Goal: Task Accomplishment & Management: Complete application form

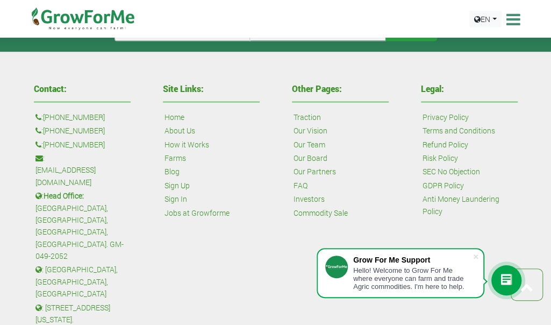
scroll to position [776, 0]
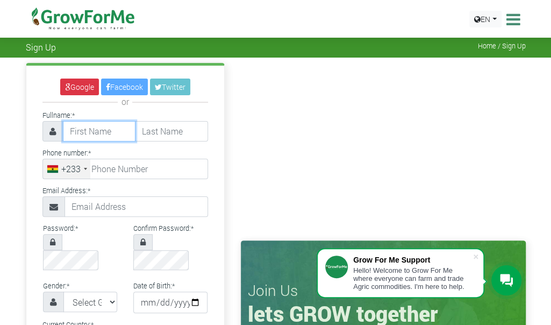
click at [121, 132] on input "text" at bounding box center [99, 131] width 73 height 20
type input "Hamidu"
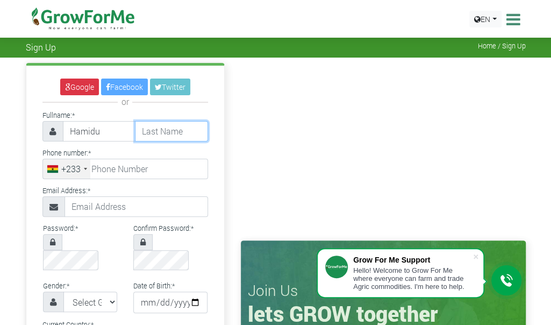
type input "Mohammed"
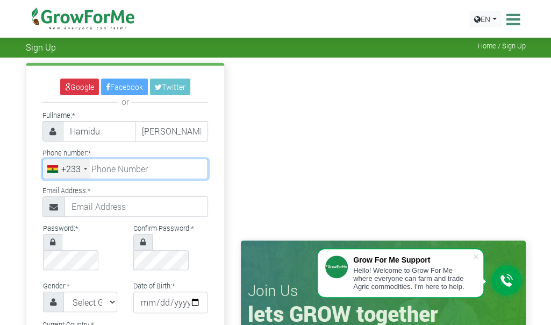
type input "0546975150"
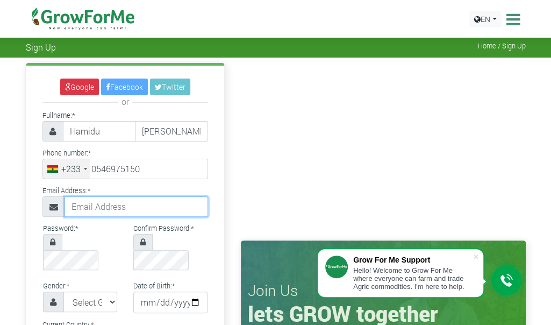
type input "hamidum05@gmail.com"
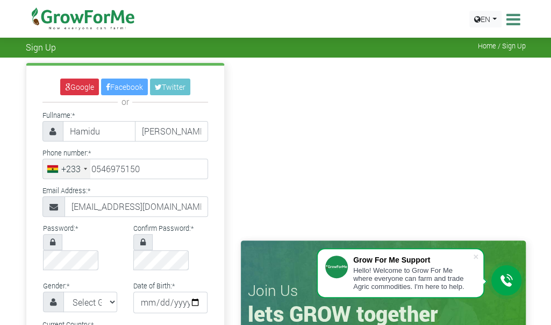
select select "Ghana"
type input "54 697 5150"
type input "Hamidu"
click at [196, 131] on input "Mohammed" at bounding box center [171, 131] width 73 height 20
type input "Mohammed"
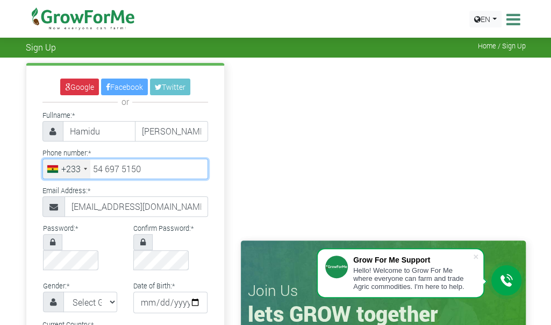
click at [145, 164] on input "54 697 5150" at bounding box center [126, 169] width 166 height 20
type input "54 697 5150"
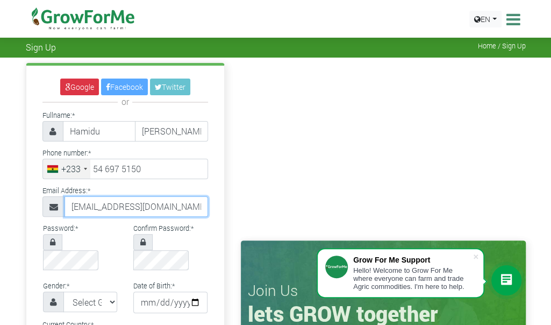
click at [87, 208] on input "hamidum05@gmail.com" at bounding box center [137, 206] width 144 height 20
click at [169, 207] on input "hamidum05@gmail.com" at bounding box center [137, 206] width 144 height 20
type input "hamidum05@gmail.com"
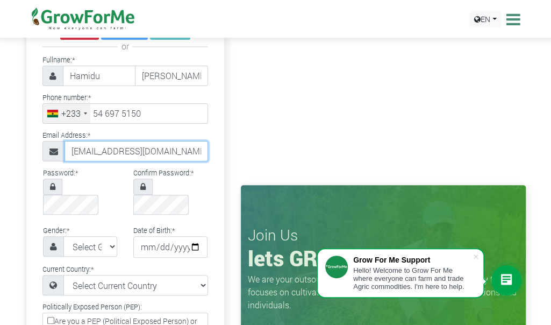
scroll to position [65, 0]
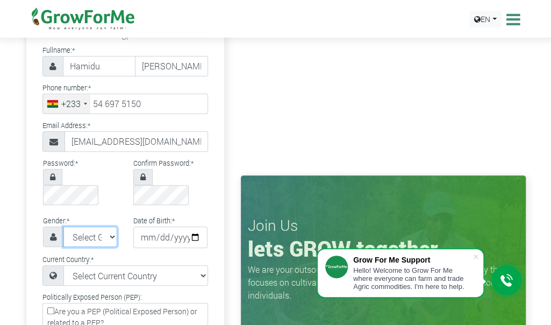
click at [109, 227] on select "Select Gender Female Male" at bounding box center [90, 237] width 54 height 20
select select "Male"
click at [63, 227] on select "Select Gender Female Male" at bounding box center [90, 237] width 54 height 20
click at [195, 227] on input "date" at bounding box center [170, 238] width 74 height 22
type input "1995-09-30"
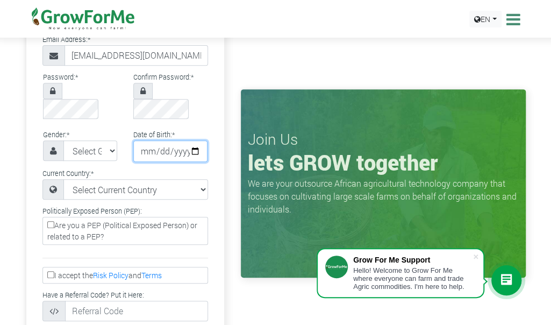
scroll to position [171, 0]
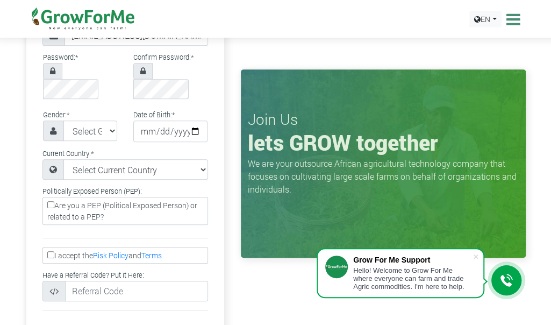
click at [52, 251] on input "I accept the Risk Policy and Terms" at bounding box center [50, 254] width 7 height 7
checkbox input "true"
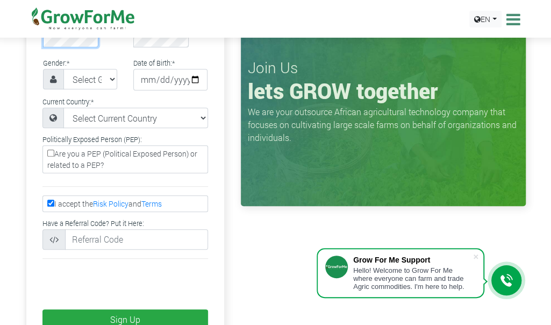
scroll to position [229, 0]
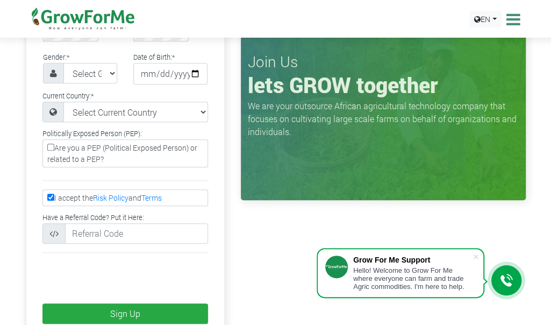
click at [136, 139] on label "Are you a PEP (Political Exposed Person) or related to a PEP?" at bounding box center [126, 153] width 166 height 28
click at [54, 144] on input "Are you a PEP (Political Exposed Person) or related to a PEP?" at bounding box center [50, 147] width 7 height 7
click at [51, 144] on input "Are you a PEP (Political Exposed Person) or related to a PEP?" at bounding box center [50, 147] width 7 height 7
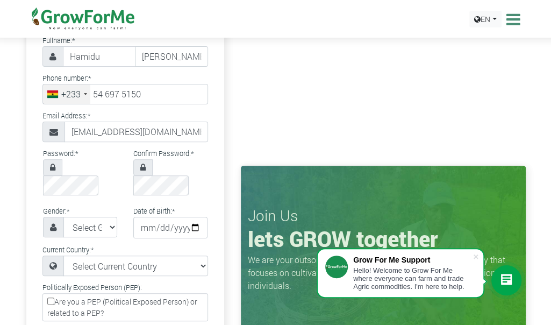
scroll to position [0, 0]
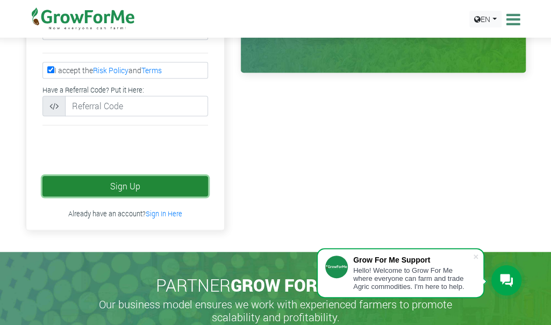
click at [119, 176] on button "Sign Up" at bounding box center [126, 186] width 166 height 20
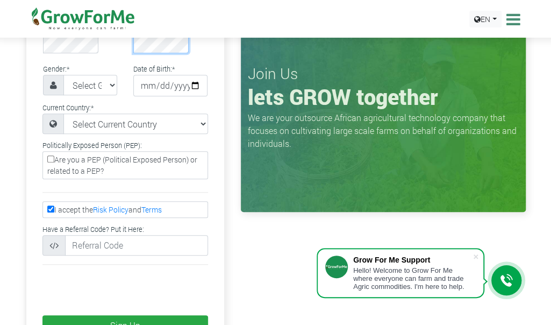
scroll to position [216, 0]
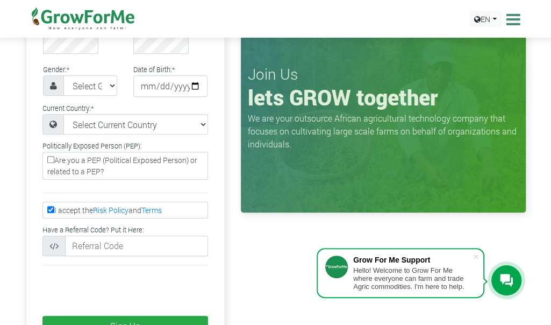
click at [50, 156] on input "Are you a PEP (Political Exposed Person) or related to a PEP?" at bounding box center [50, 159] width 7 height 7
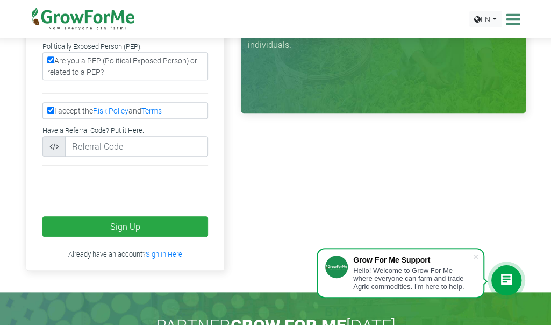
scroll to position [321, 0]
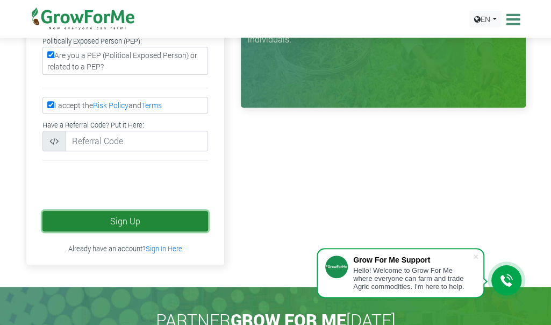
click at [115, 211] on button "Sign Up" at bounding box center [126, 221] width 166 height 20
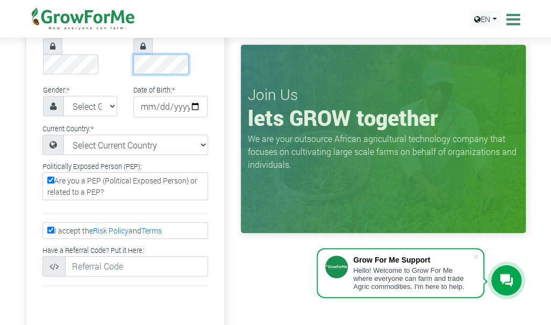
scroll to position [204, 0]
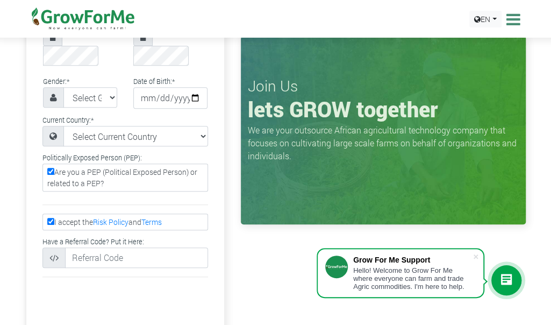
click at [51, 168] on input "Are you a PEP (Political Exposed Person) or related to a PEP?" at bounding box center [50, 171] width 7 height 7
checkbox input "false"
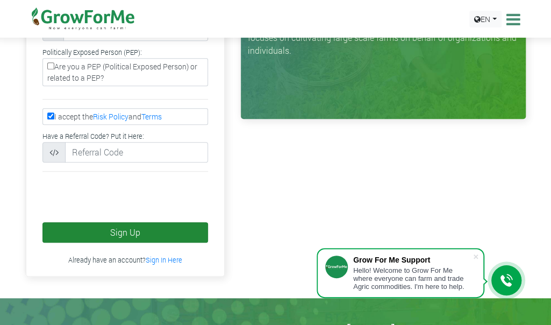
scroll to position [312, 0]
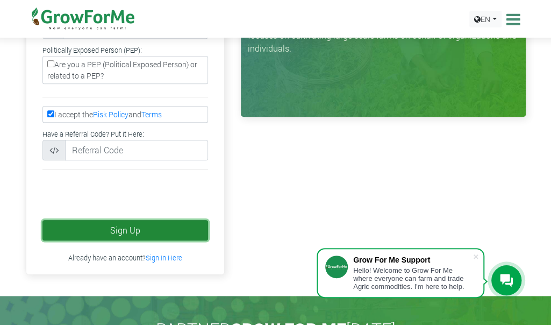
click at [124, 220] on button "Sign Up" at bounding box center [126, 230] width 166 height 20
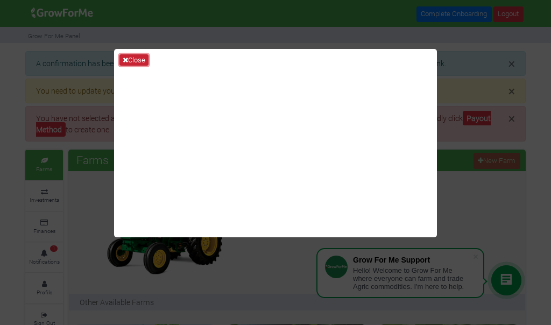
click at [131, 62] on button "Close" at bounding box center [133, 60] width 29 height 12
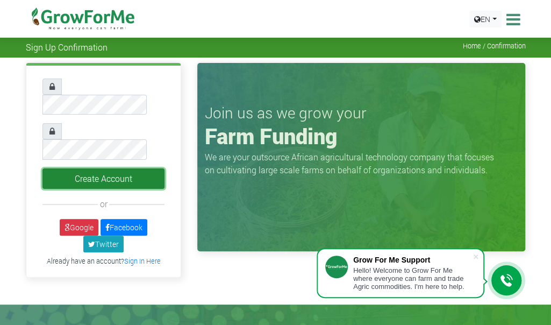
click at [50, 168] on button "Create Account" at bounding box center [104, 178] width 123 height 20
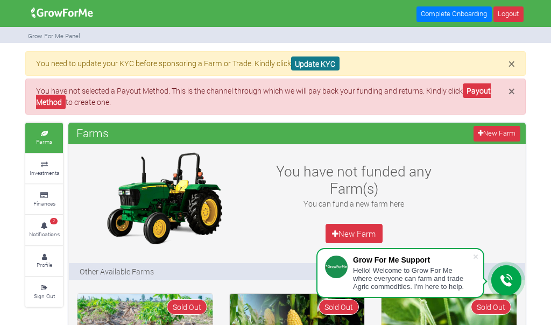
click at [318, 60] on link "Update KYC" at bounding box center [315, 63] width 48 height 15
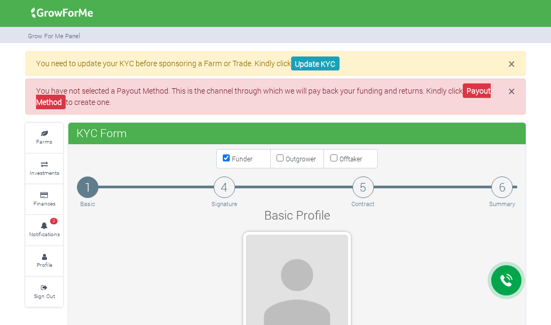
type input "54 697 5150"
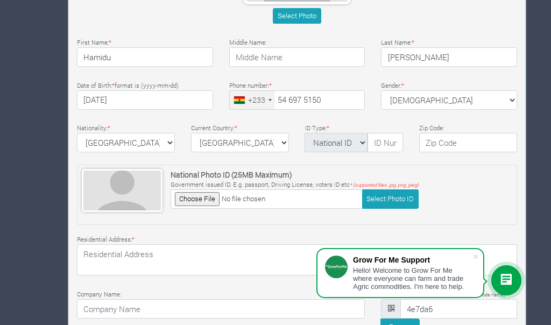
scroll to position [336, 0]
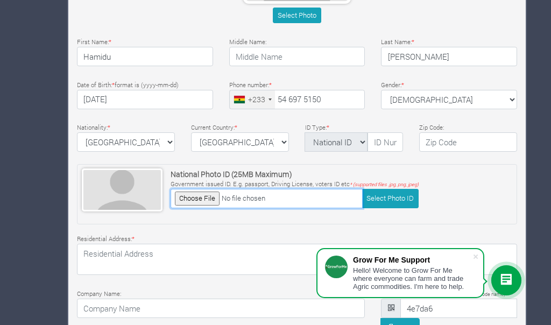
click at [204, 196] on input "file" at bounding box center [267, 198] width 192 height 19
type input "C:\fakepath\ID card-Front.jpg"
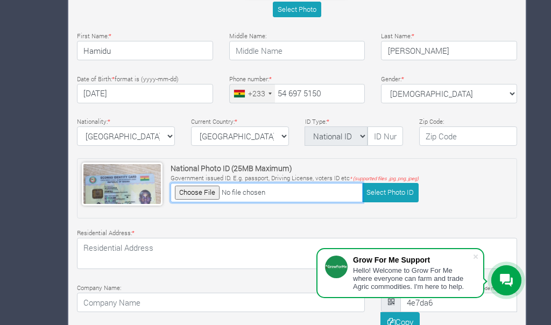
scroll to position [341, 0]
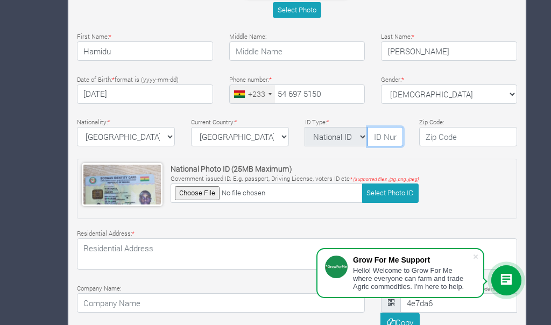
click at [381, 136] on input "text" at bounding box center [385, 136] width 36 height 19
click at [381, 136] on input "GHA-" at bounding box center [385, 136] width 36 height 19
type input "G002145925-2HA-"
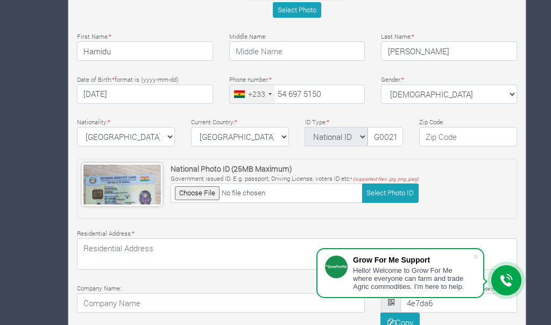
drag, startPoint x: 381, startPoint y: 136, endPoint x: 237, endPoint y: 223, distance: 169.2
click at [237, 223] on div "Basic Profile Select Photo First Name: * Hamidu Middle Name: * * *" at bounding box center [297, 124] width 456 height 519
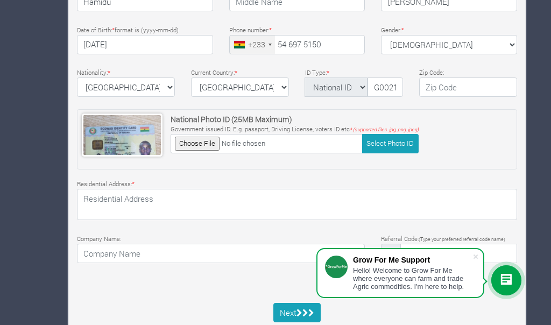
scroll to position [417, 0]
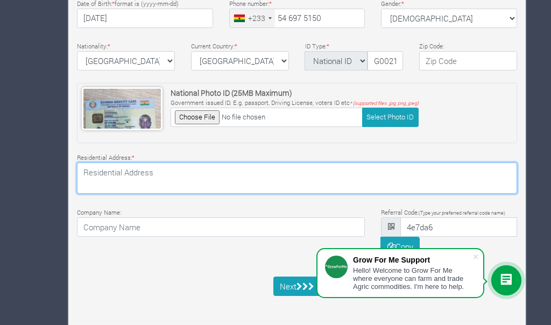
click at [166, 178] on textarea at bounding box center [297, 177] width 440 height 31
paste textarea "Jubilee Well Street Labone, Opposite G4S Security"
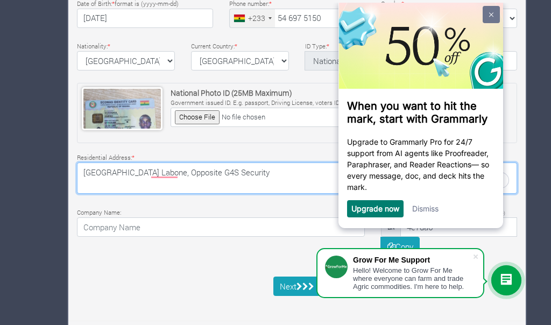
type textarea "Jubilee Well Street Labone, Opposite G4S Security"
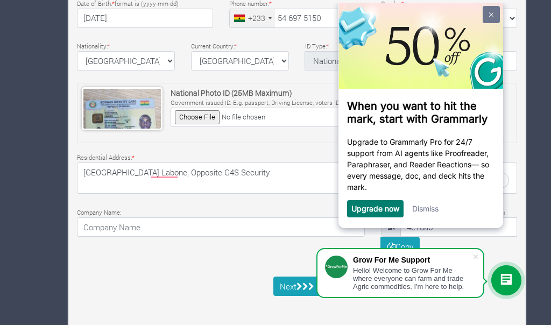
click at [489, 11] on link at bounding box center [491, 14] width 17 height 17
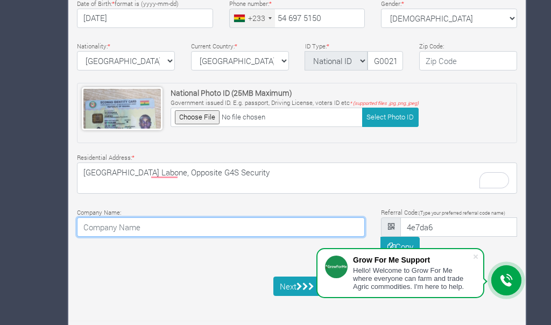
click at [186, 228] on input at bounding box center [221, 226] width 288 height 19
paste input "UBIQUITY GLOBAL SERVICES GHANA LTD"
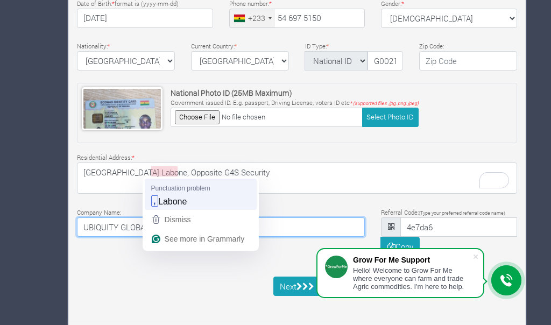
type input "UBIQUITY GLOBAL SERVICES GHANA LTD"
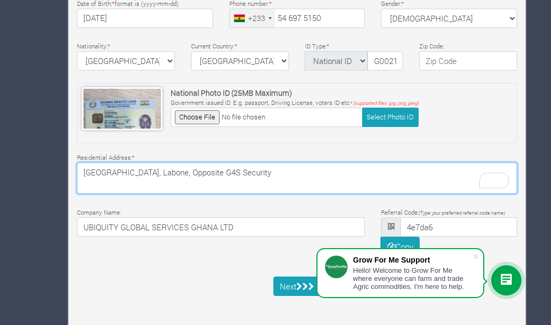
type textarea "Jubilee Well Street, Labone, Opposite G4S Security"
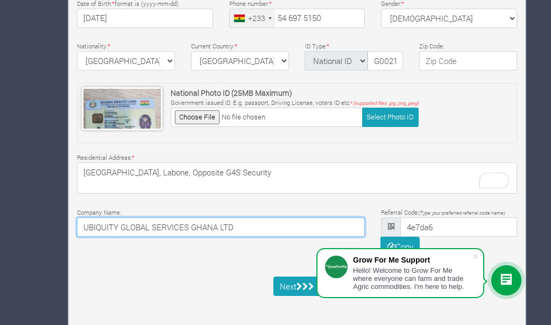
click at [270, 218] on input "UBIQUITY GLOBAL SERVICES GHANA LTD" at bounding box center [221, 226] width 288 height 19
type input "UBIQUITY GLOBAL SERVICES GHANA LTD"
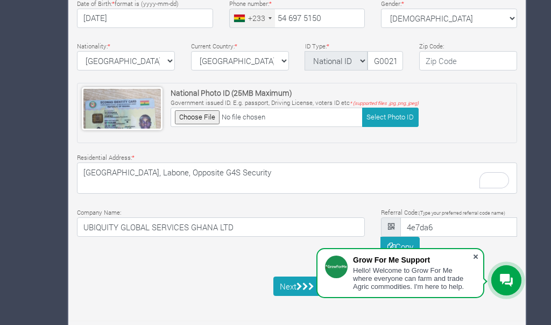
click at [477, 253] on span at bounding box center [475, 256] width 11 height 11
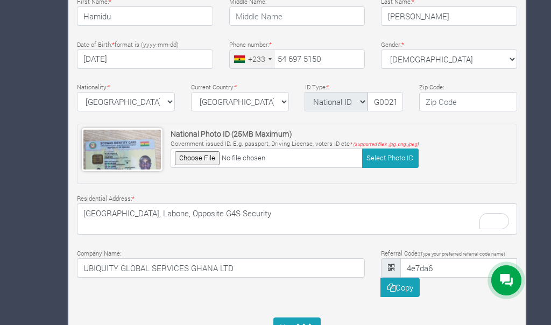
scroll to position [417, 0]
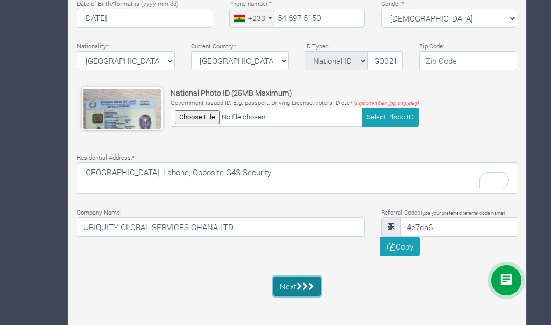
click at [300, 285] on icon "submit" at bounding box center [299, 286] width 6 height 8
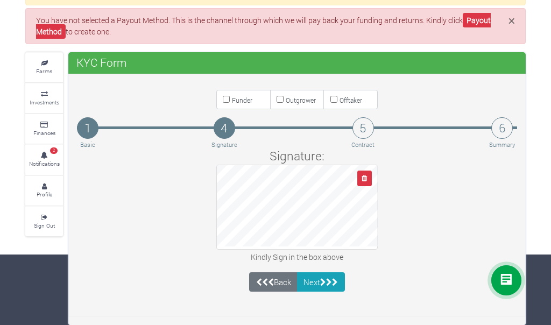
scroll to position [68, 0]
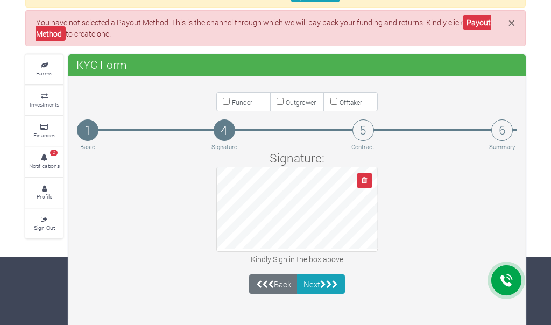
click at [225, 99] on input "Funder" at bounding box center [226, 101] width 7 height 7
checkbox input "true"
click at [319, 278] on button "Next" at bounding box center [321, 283] width 48 height 19
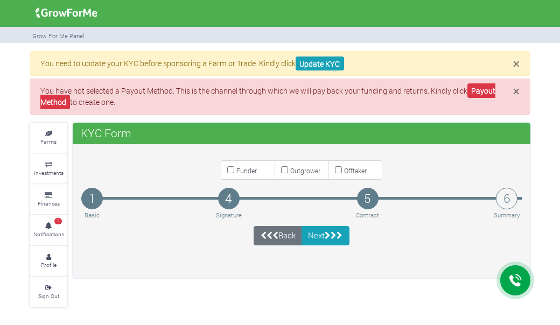
click at [229, 166] on input "Funder" at bounding box center [230, 169] width 7 height 7
checkbox input "true"
click at [330, 235] on icon "submit" at bounding box center [327, 235] width 6 height 8
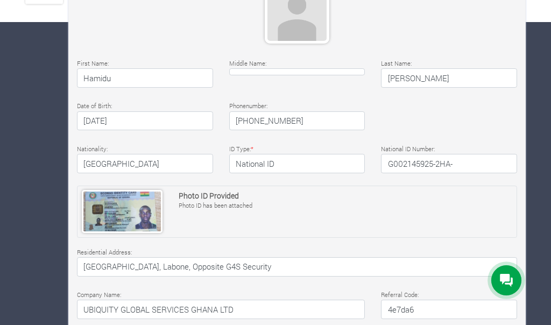
scroll to position [303, 0]
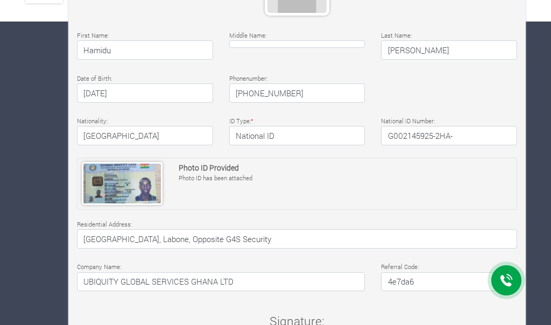
click at [412, 134] on h4 "G002145925-2HA-" at bounding box center [449, 135] width 136 height 19
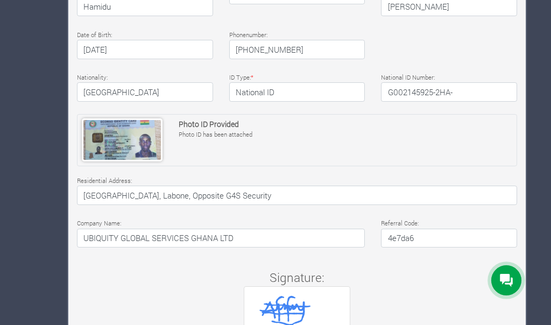
scroll to position [419, 0]
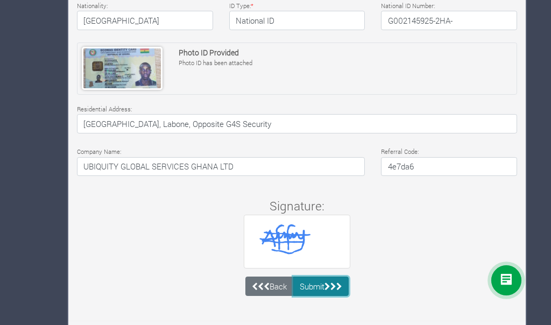
click at [323, 278] on button "Submit" at bounding box center [321, 286] width 56 height 19
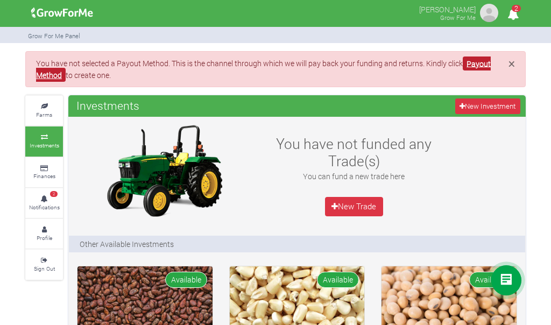
click at [476, 65] on link "Payout Method" at bounding box center [263, 69] width 455 height 26
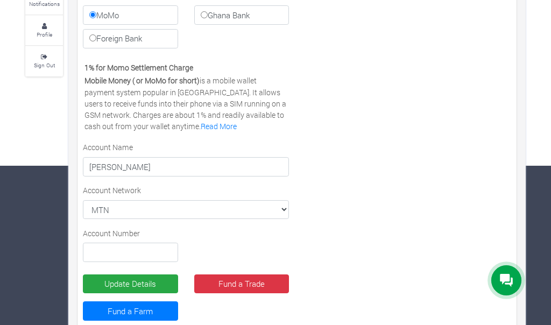
scroll to position [182, 0]
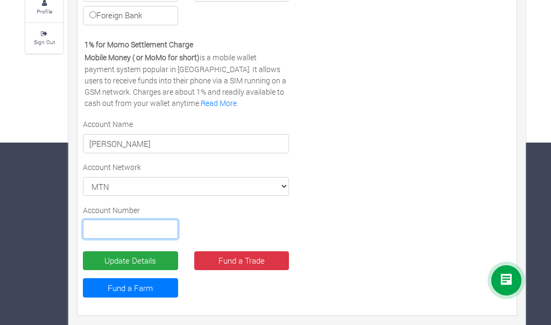
click at [139, 225] on input "text" at bounding box center [130, 229] width 95 height 19
type input "0546975150"
click at [364, 206] on div "Settlement/Payout Method Preferred Channel Momo [GEOGRAPHIC_DATA] Ghana Bank Fo…" at bounding box center [297, 127] width 444 height 366
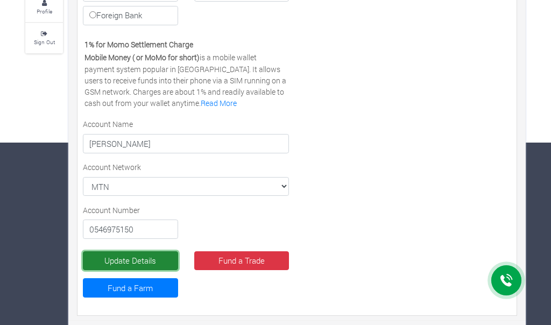
click at [167, 260] on button "Update Details" at bounding box center [130, 260] width 95 height 19
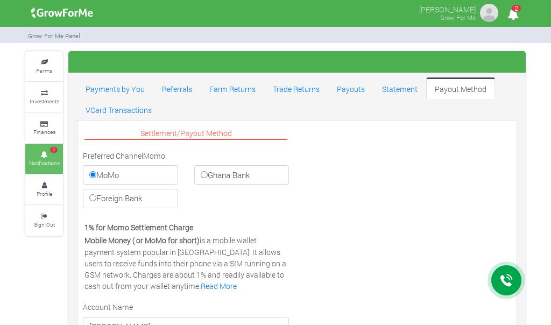
click at [48, 157] on link "2 Notifications" at bounding box center [44, 159] width 38 height 30
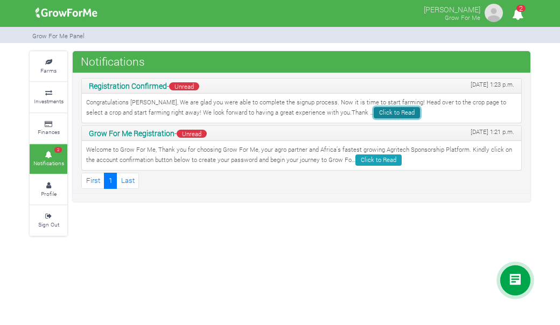
click at [373, 111] on link "Click to Read" at bounding box center [396, 112] width 46 height 11
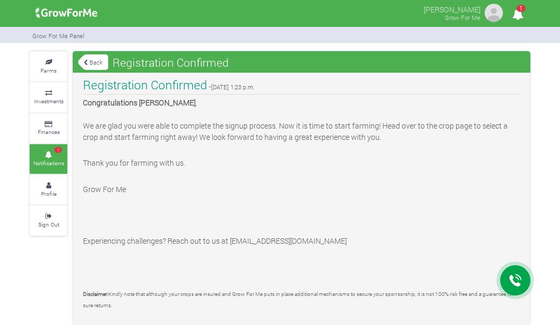
click at [98, 63] on link "Back" at bounding box center [93, 62] width 30 height 18
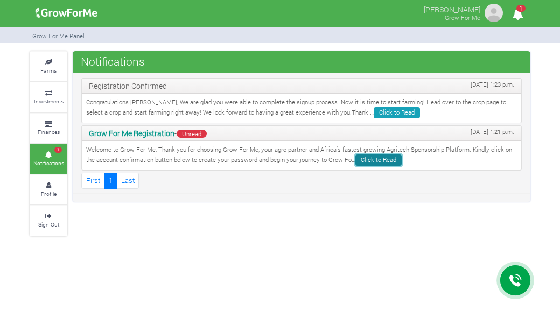
click at [358, 161] on link "Click to Read" at bounding box center [378, 159] width 46 height 11
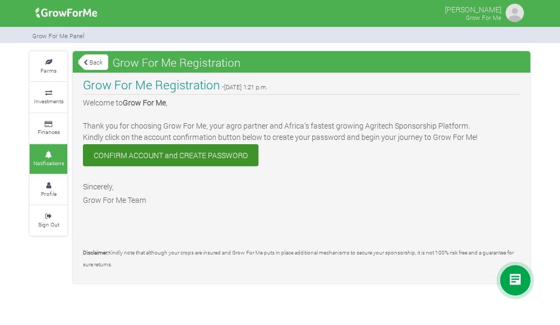
click at [96, 64] on link "Back" at bounding box center [93, 62] width 30 height 18
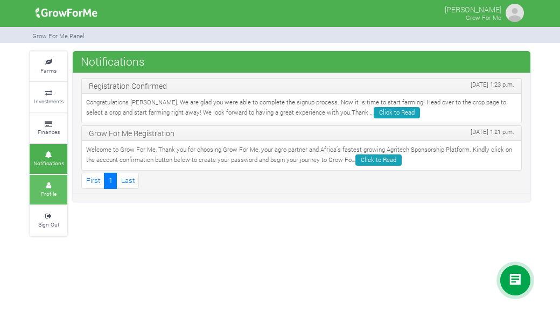
click at [57, 185] on icon at bounding box center [48, 185] width 32 height 5
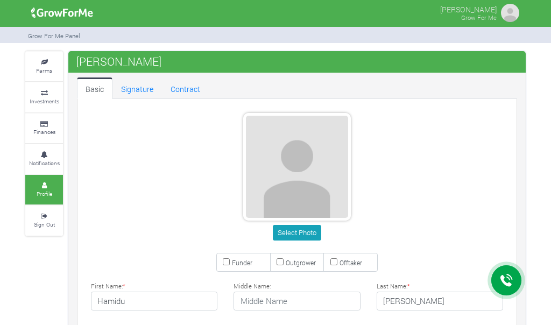
type input "54 697 5150"
click at [45, 79] on link "Farms" at bounding box center [44, 67] width 38 height 30
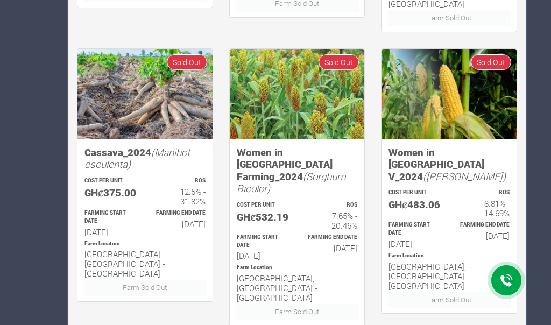
scroll to position [755, 0]
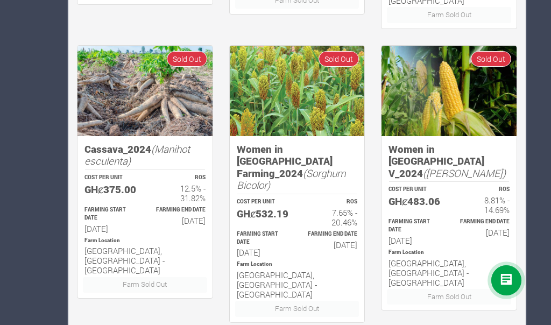
drag, startPoint x: 142, startPoint y: 100, endPoint x: 27, endPoint y: 108, distance: 114.4
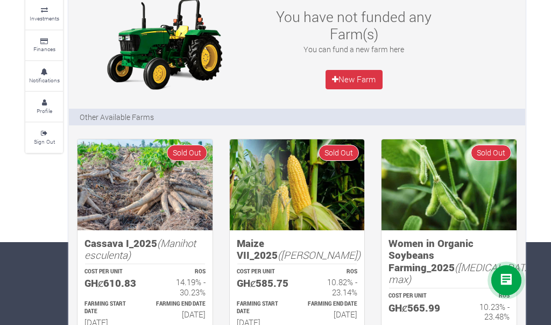
scroll to position [80, 0]
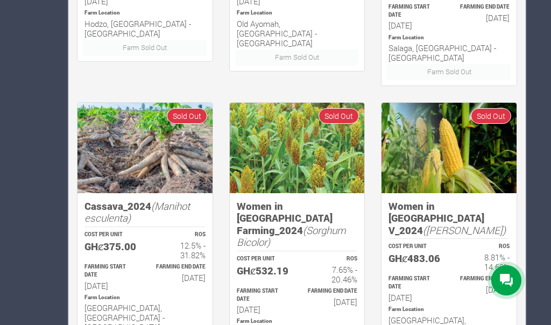
scroll to position [755, 0]
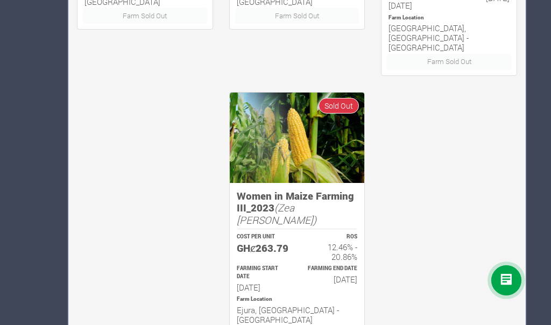
scroll to position [727, 0]
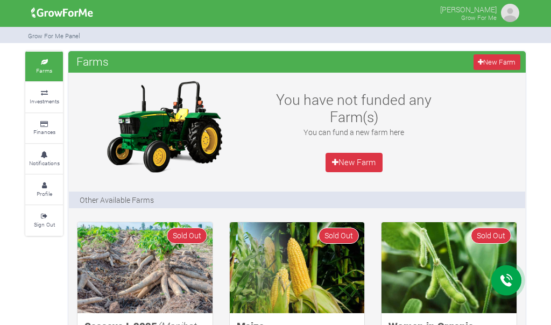
click at [506, 11] on img at bounding box center [510, 13] width 22 height 22
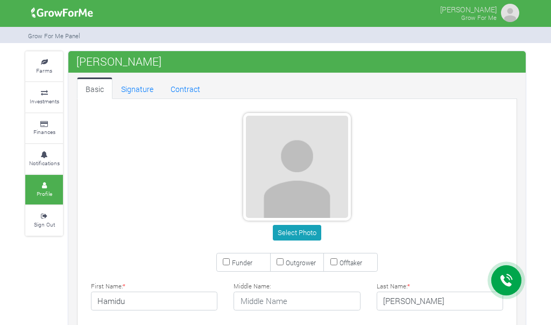
type input "54 697 5150"
click at [145, 92] on link "Signature" at bounding box center [137, 88] width 50 height 22
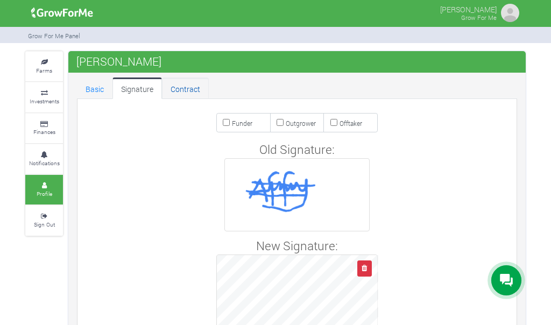
click at [192, 90] on link "Contract" at bounding box center [185, 88] width 47 height 22
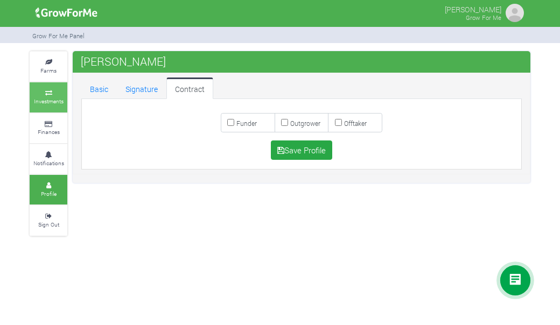
drag, startPoint x: 0, startPoint y: 0, endPoint x: 60, endPoint y: 90, distance: 108.6
click at [60, 90] on icon at bounding box center [48, 92] width 32 height 5
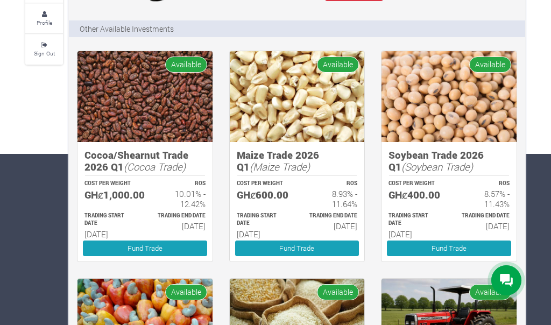
scroll to position [167, 0]
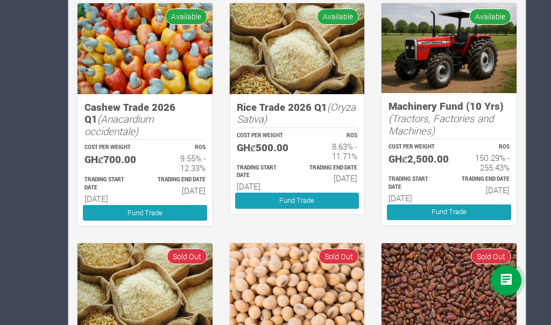
scroll to position [446, 0]
